Goal: Use online tool/utility: Utilize a website feature to perform a specific function

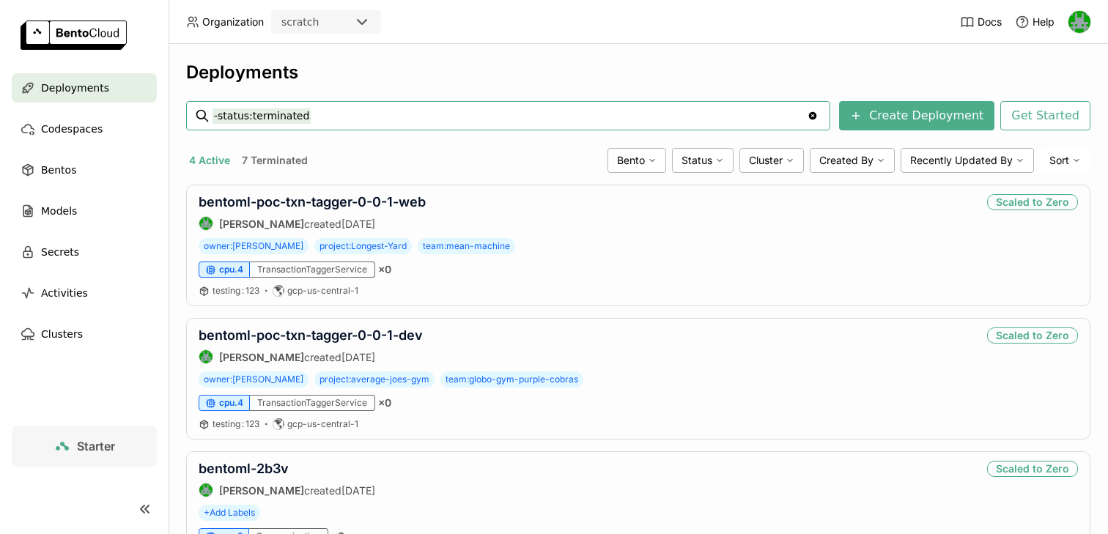
click at [362, 28] on icon at bounding box center [362, 22] width 18 height 18
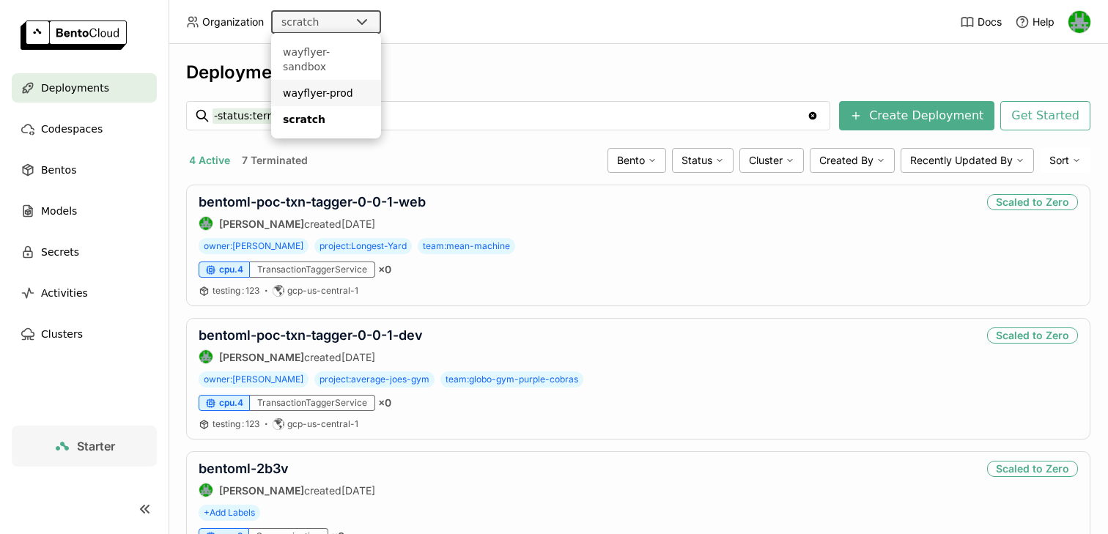
click at [336, 86] on div "wayflyer-prod" at bounding box center [326, 93] width 86 height 15
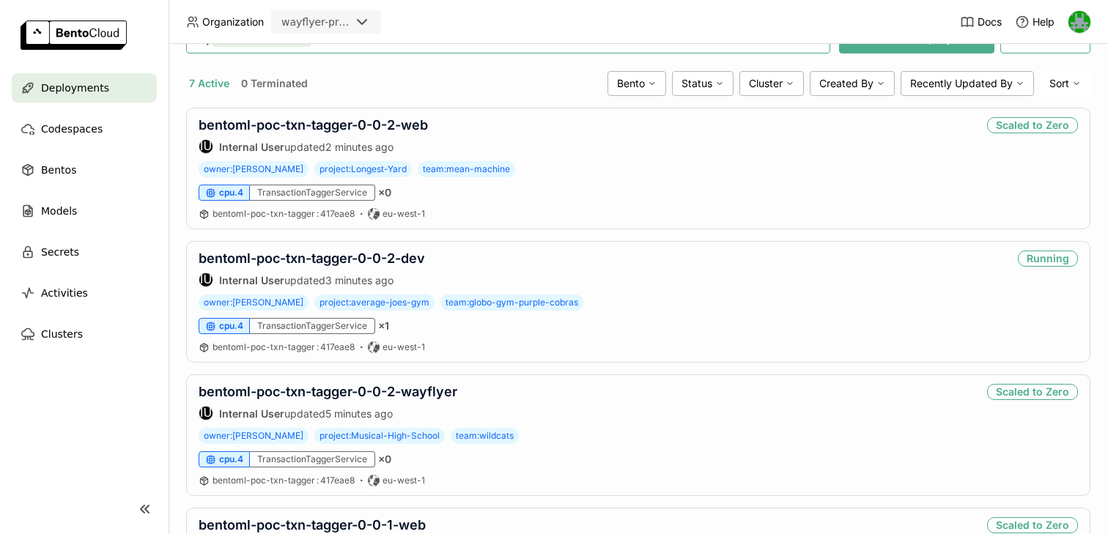
scroll to position [246, 0]
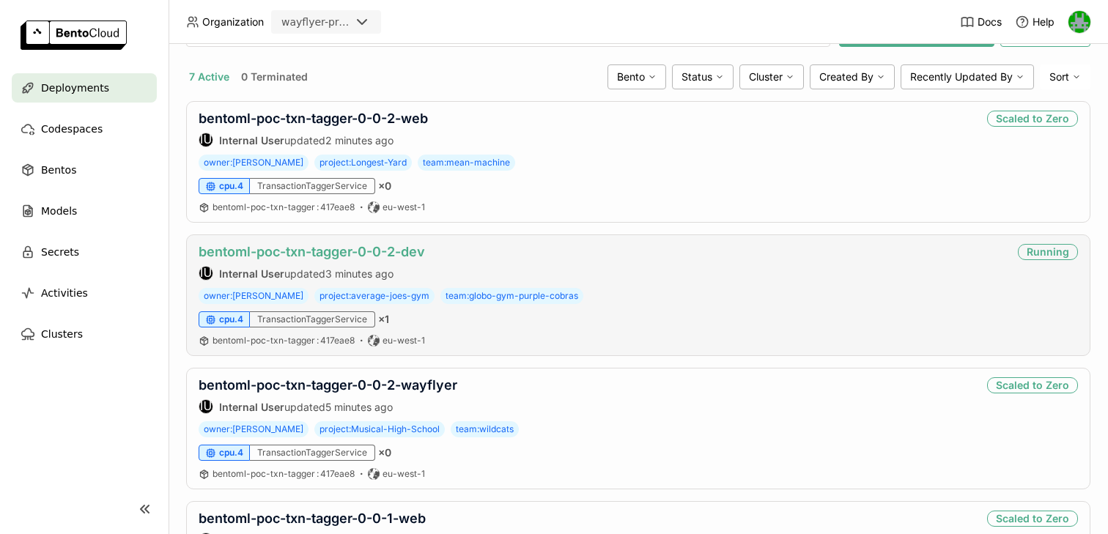
click at [379, 250] on link "bentoml-poc-txn-tagger-0-0-2-dev" at bounding box center [312, 251] width 226 height 15
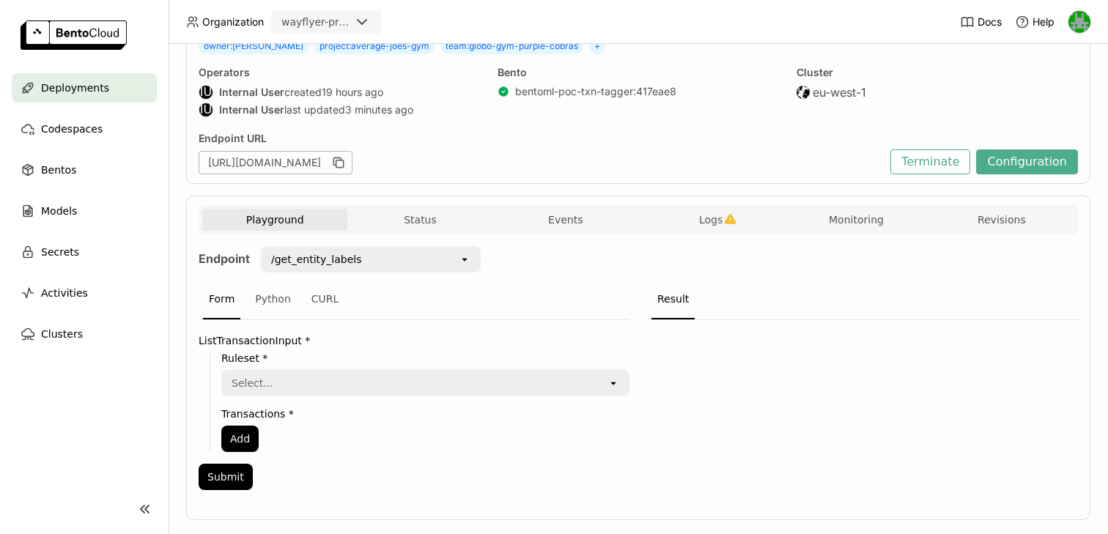
click at [468, 257] on icon "open" at bounding box center [465, 260] width 12 height 12
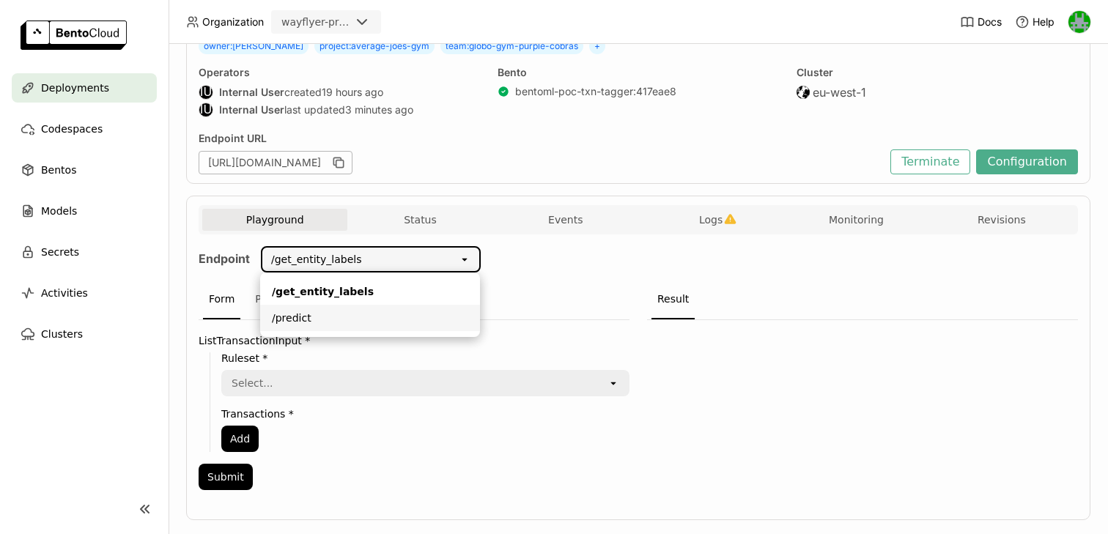
click at [388, 305] on li "/predict" at bounding box center [370, 318] width 220 height 26
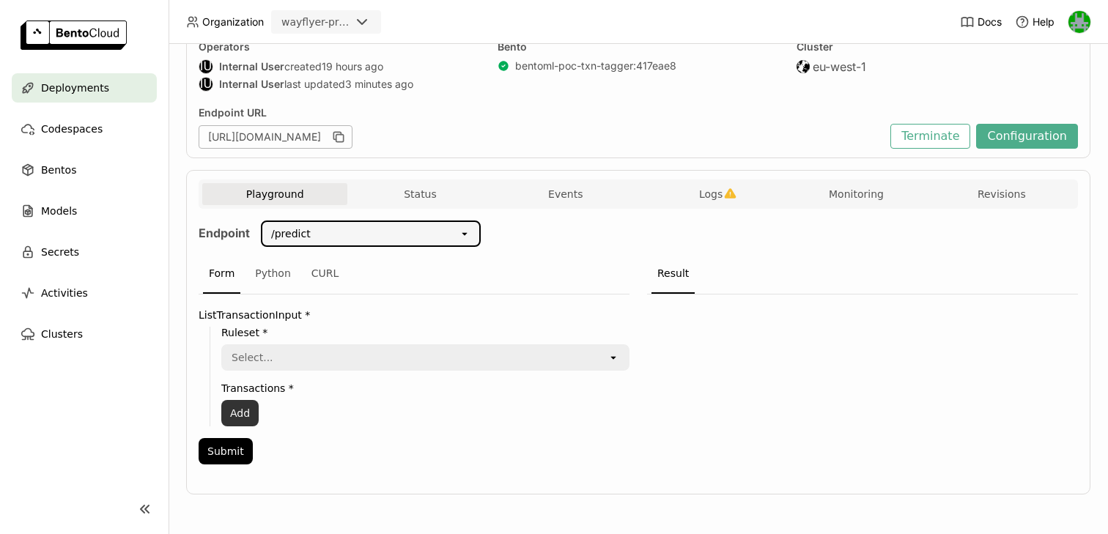
click at [232, 415] on button "Add" at bounding box center [239, 413] width 37 height 26
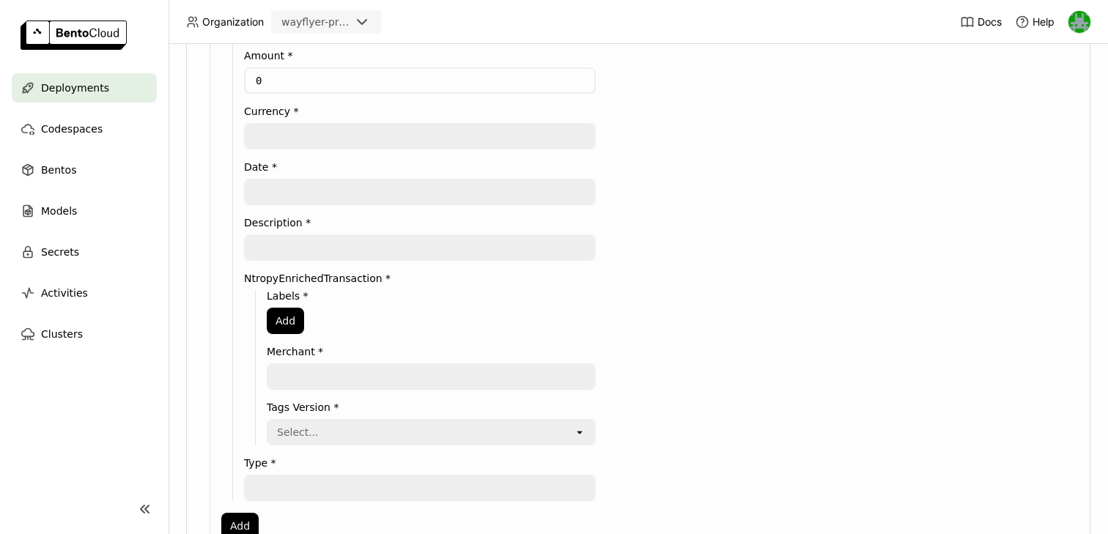
scroll to position [554, 0]
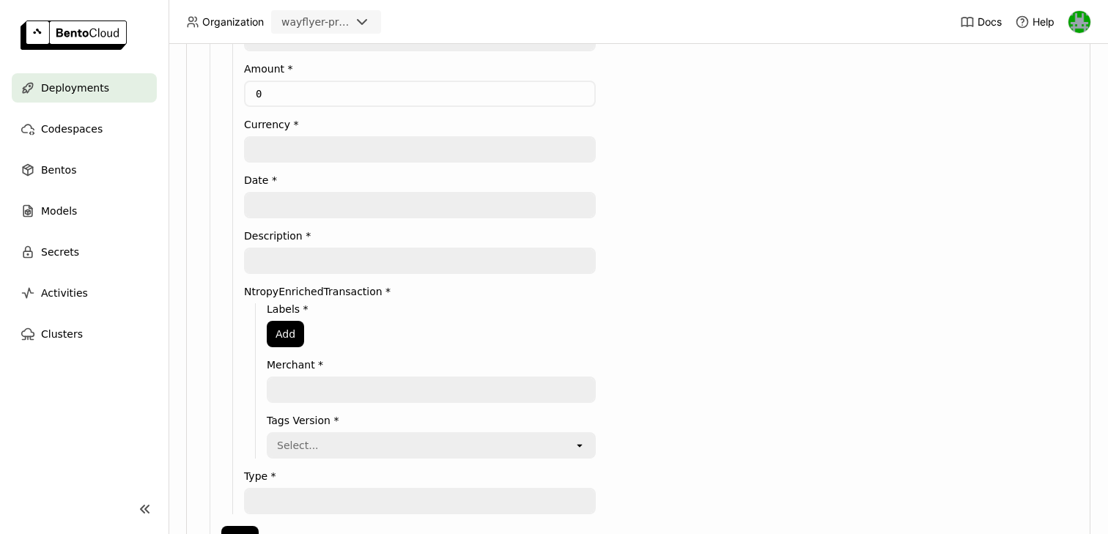
click at [292, 320] on div "Labels * Add Merchant * Tags Version * Select... open" at bounding box center [425, 380] width 341 height 155
click at [282, 343] on button "Add" at bounding box center [285, 334] width 37 height 26
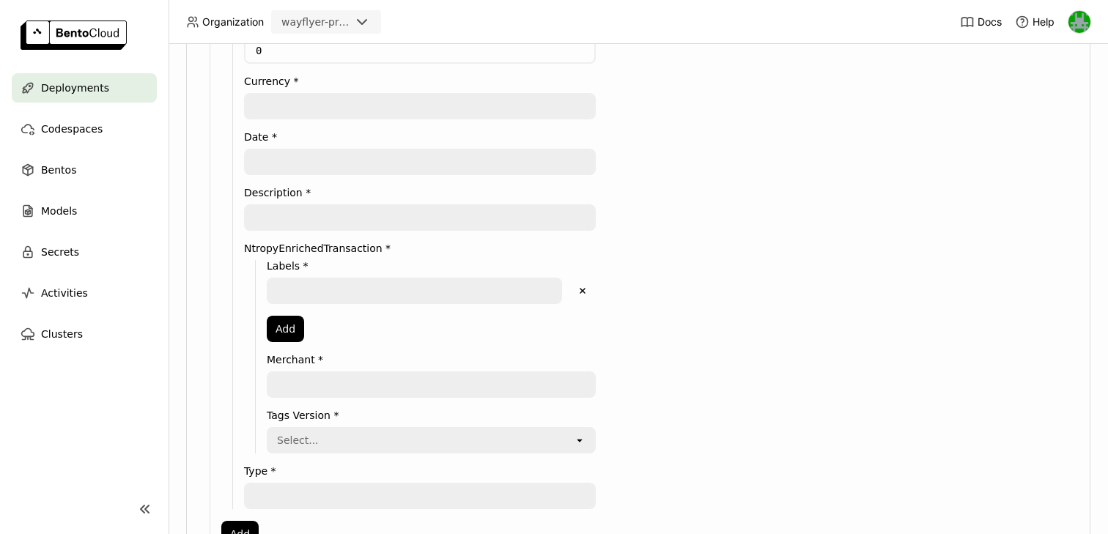
scroll to position [652, 0]
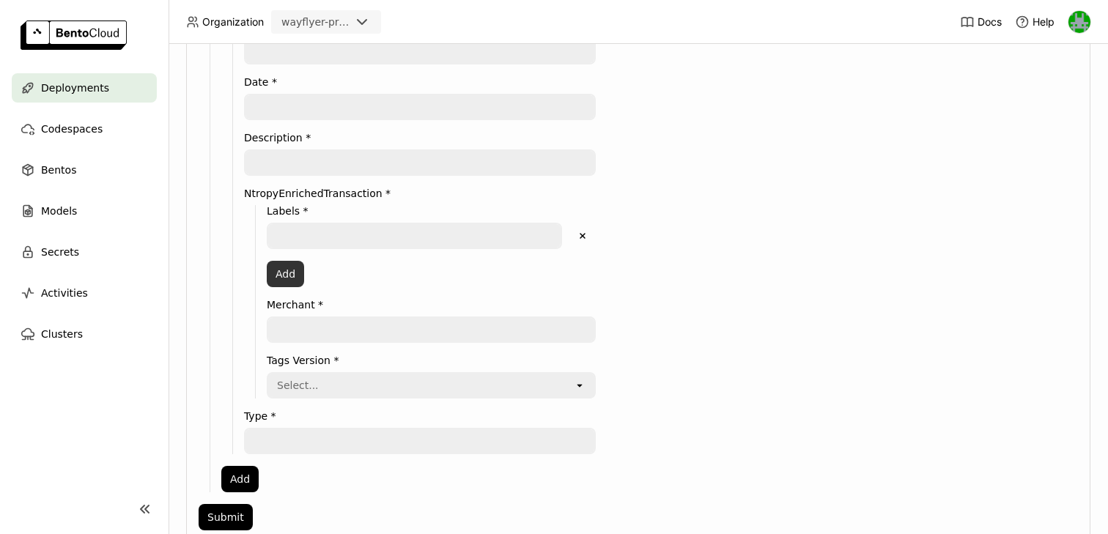
click at [273, 274] on button "Add" at bounding box center [285, 274] width 37 height 26
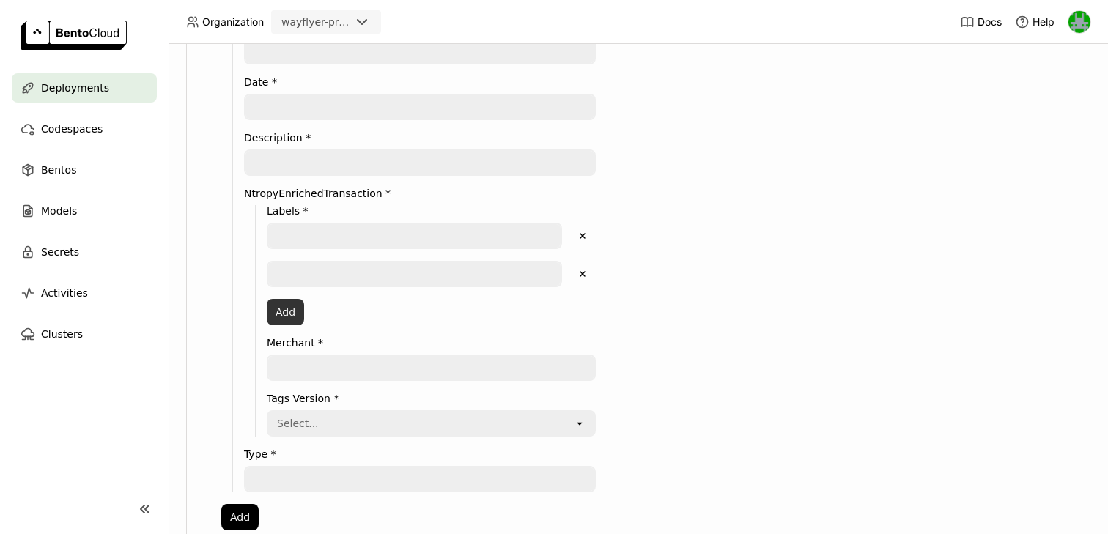
click at [278, 317] on button "Add" at bounding box center [285, 312] width 37 height 26
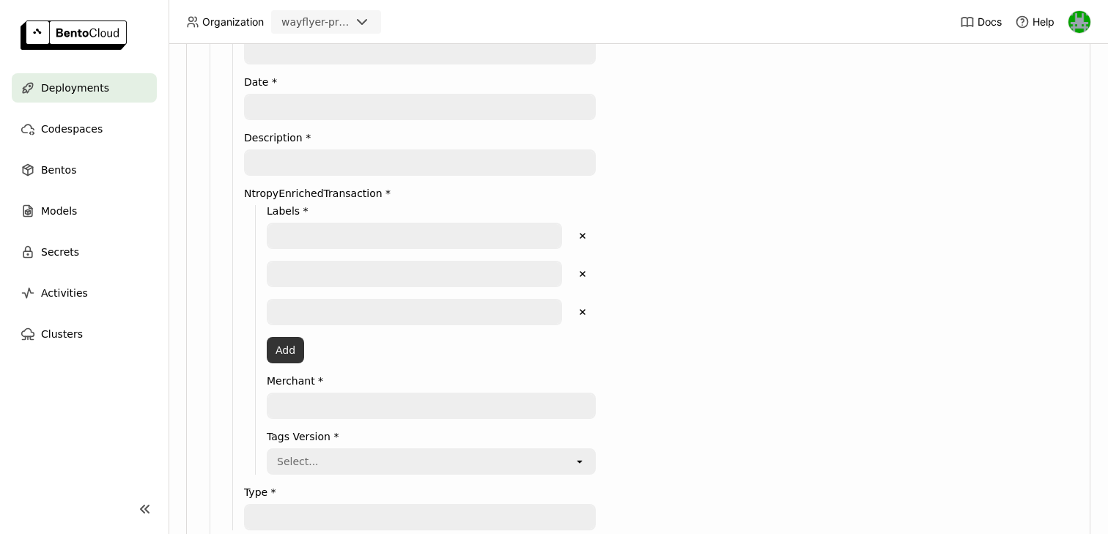
click at [293, 348] on button "Add" at bounding box center [285, 350] width 37 height 26
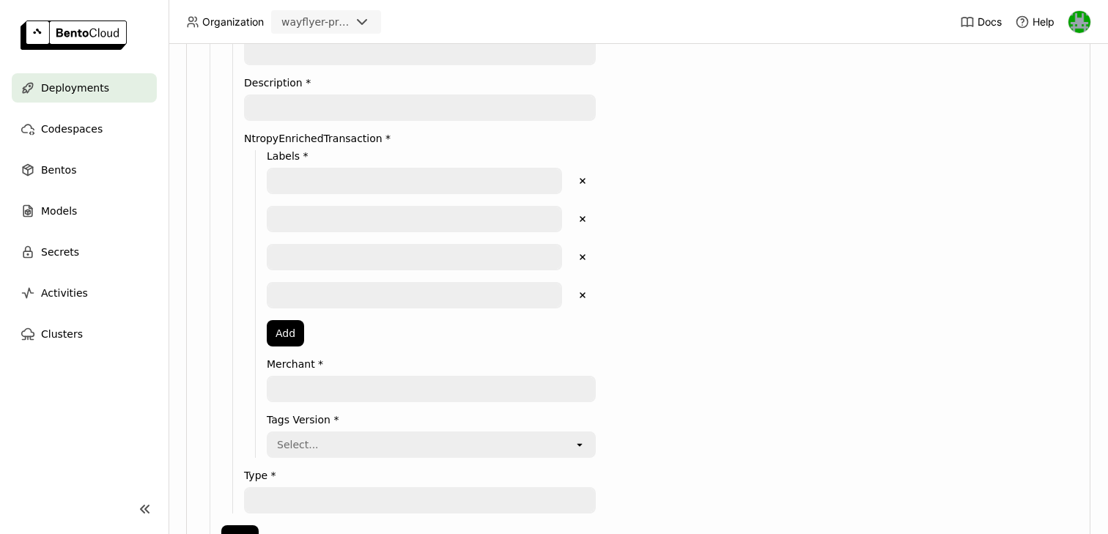
scroll to position [715, 0]
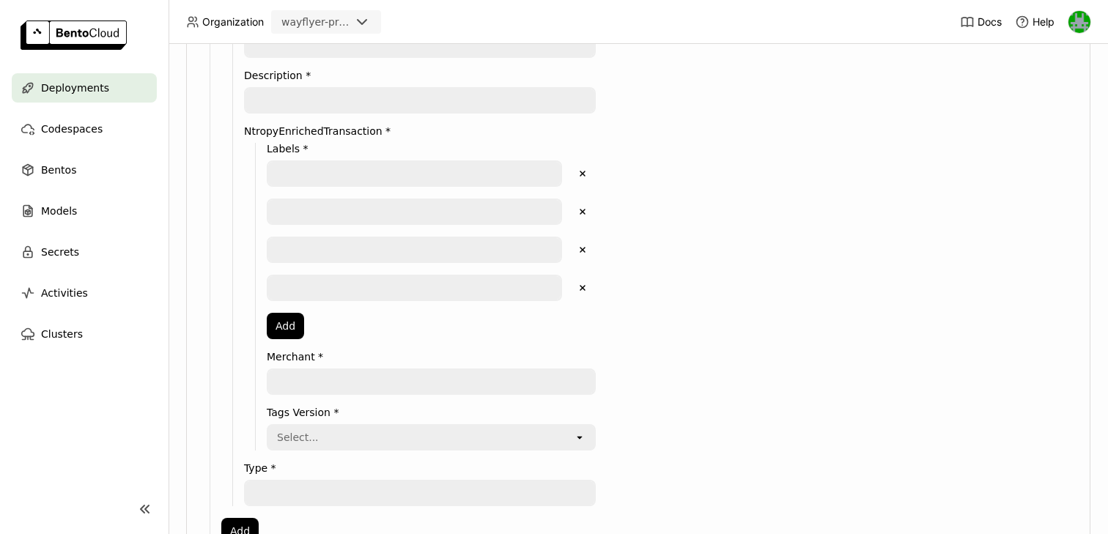
click at [586, 271] on div "Delete" at bounding box center [431, 256] width 329 height 38
click at [586, 282] on icon "Delete" at bounding box center [582, 287] width 13 height 13
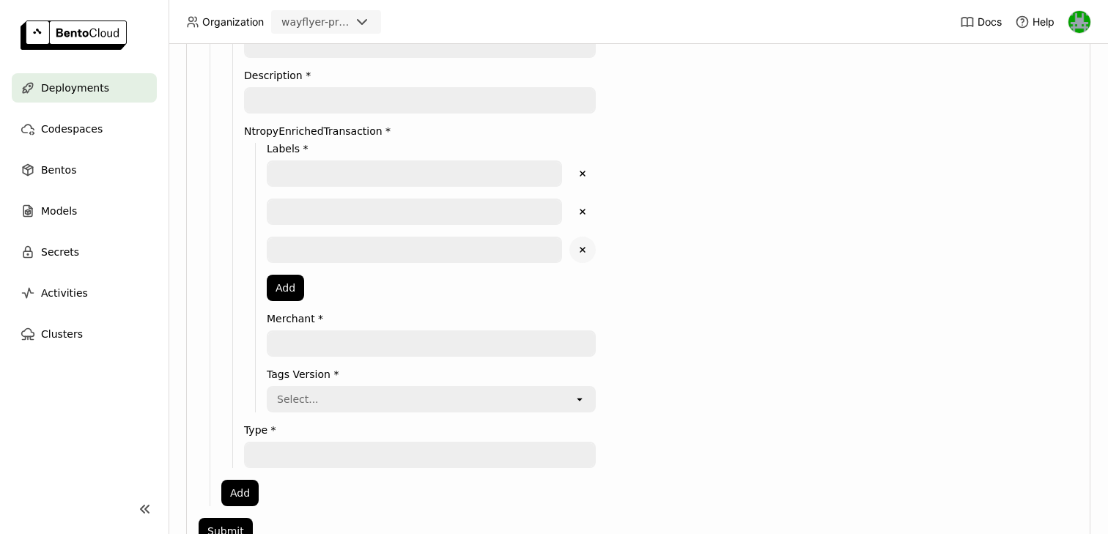
click at [586, 246] on icon "Delete" at bounding box center [582, 249] width 13 height 13
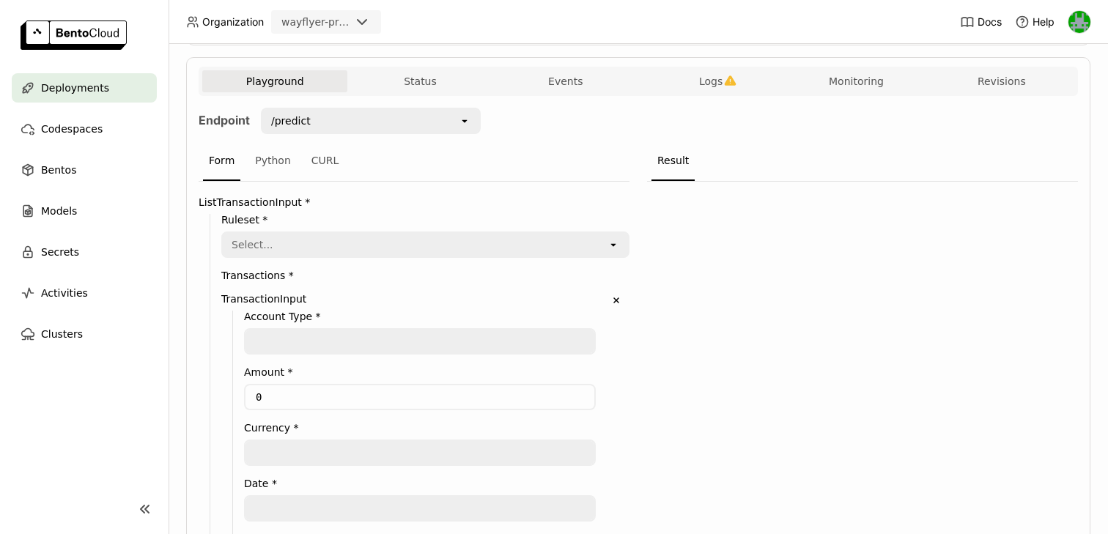
scroll to position [221, 0]
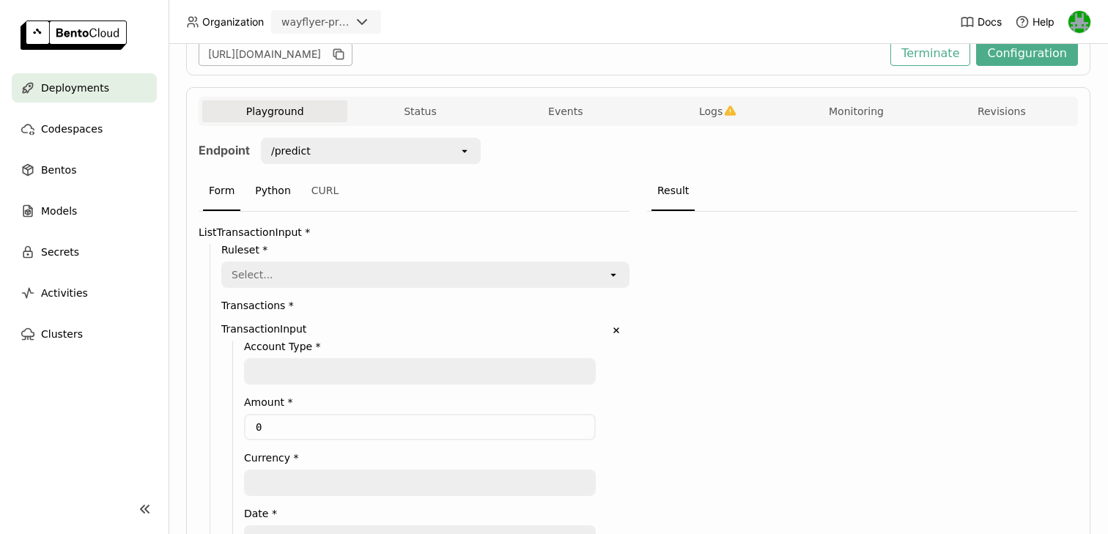
click at [268, 199] on div "Python" at bounding box center [273, 192] width 48 height 40
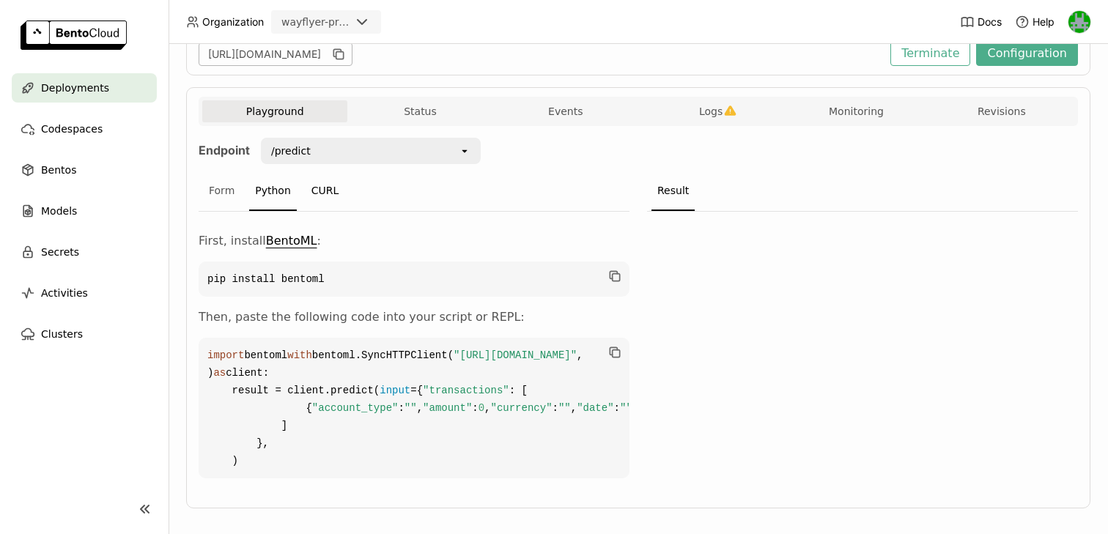
click at [314, 192] on div "CURL" at bounding box center [326, 192] width 40 height 40
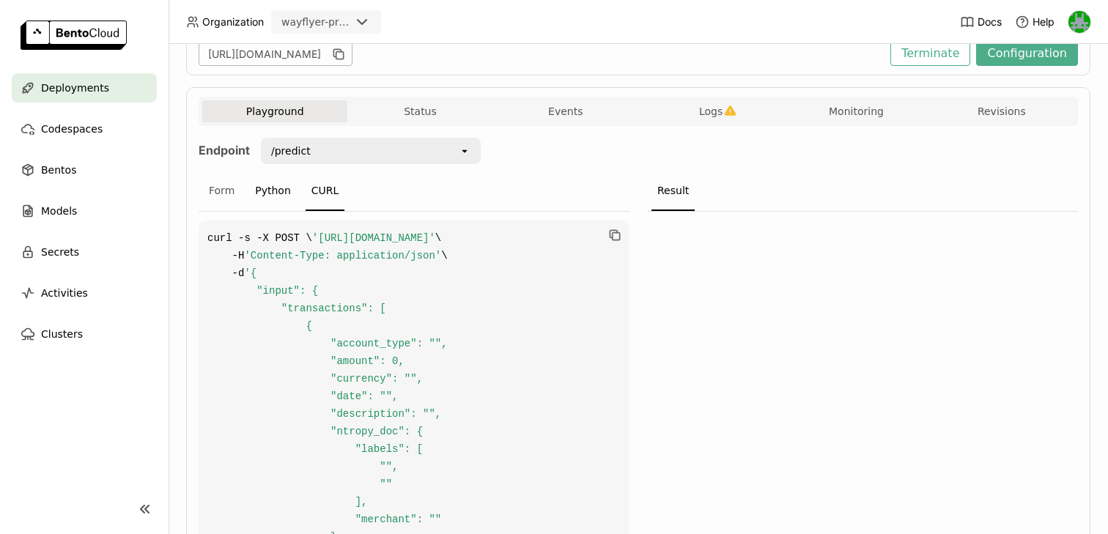
click at [262, 193] on div "Python" at bounding box center [273, 192] width 48 height 40
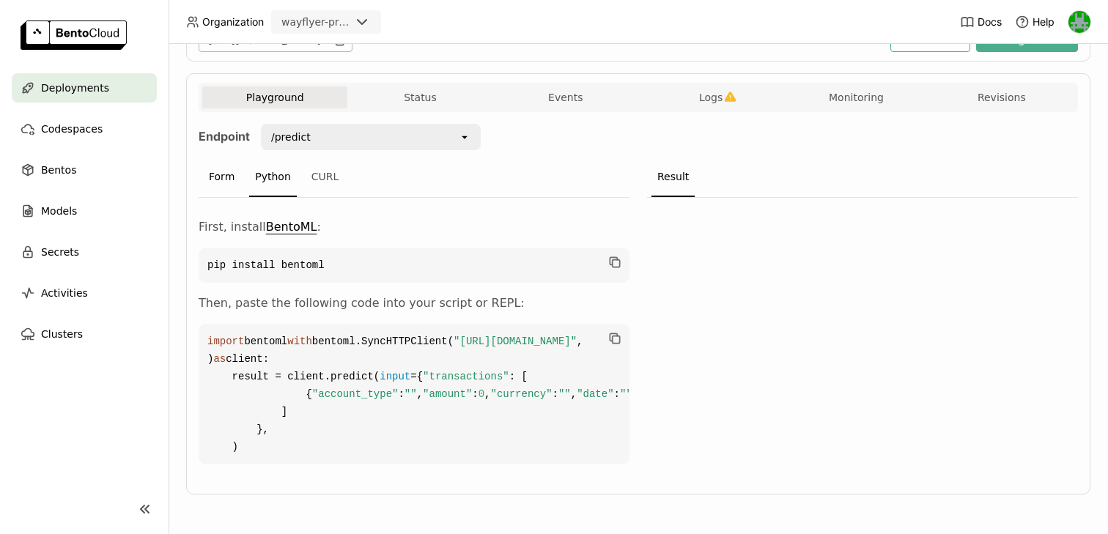
scroll to position [361, 0]
